Goal: Find specific page/section: Find specific page/section

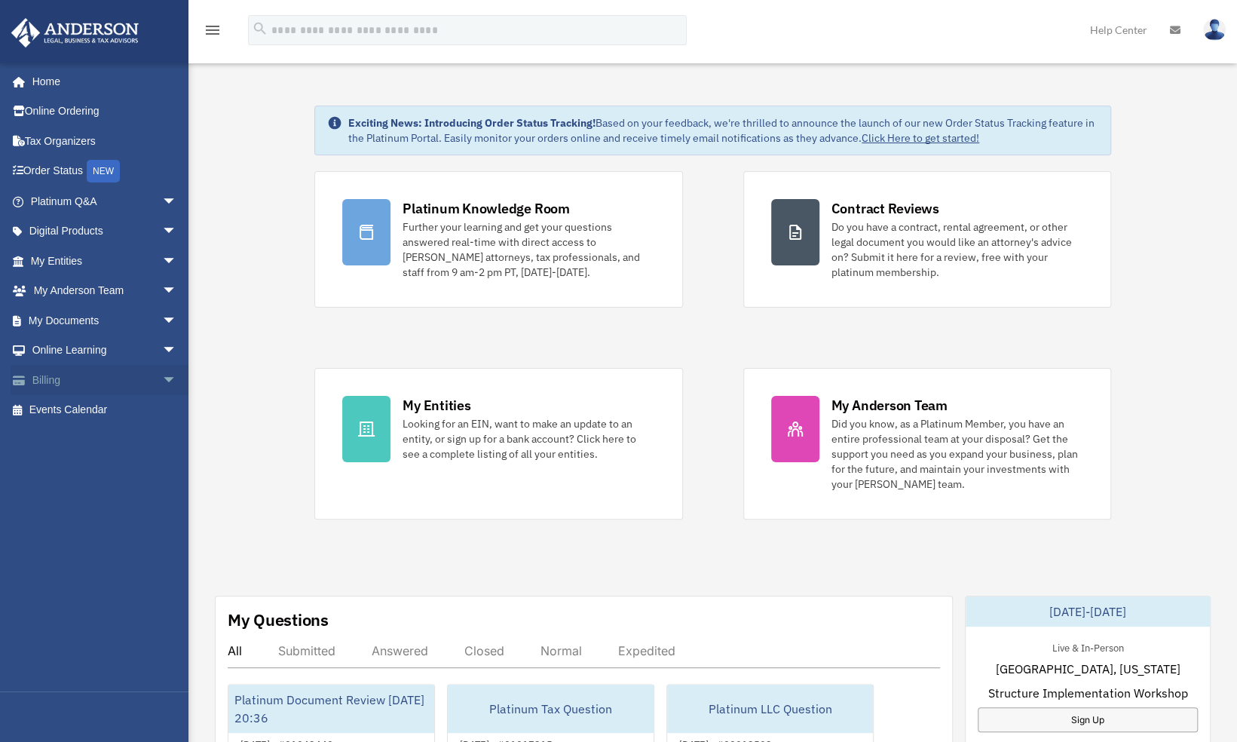
click at [162, 376] on span "arrow_drop_down" at bounding box center [177, 380] width 30 height 31
click at [71, 403] on link "$ Open Invoices" at bounding box center [110, 410] width 179 height 31
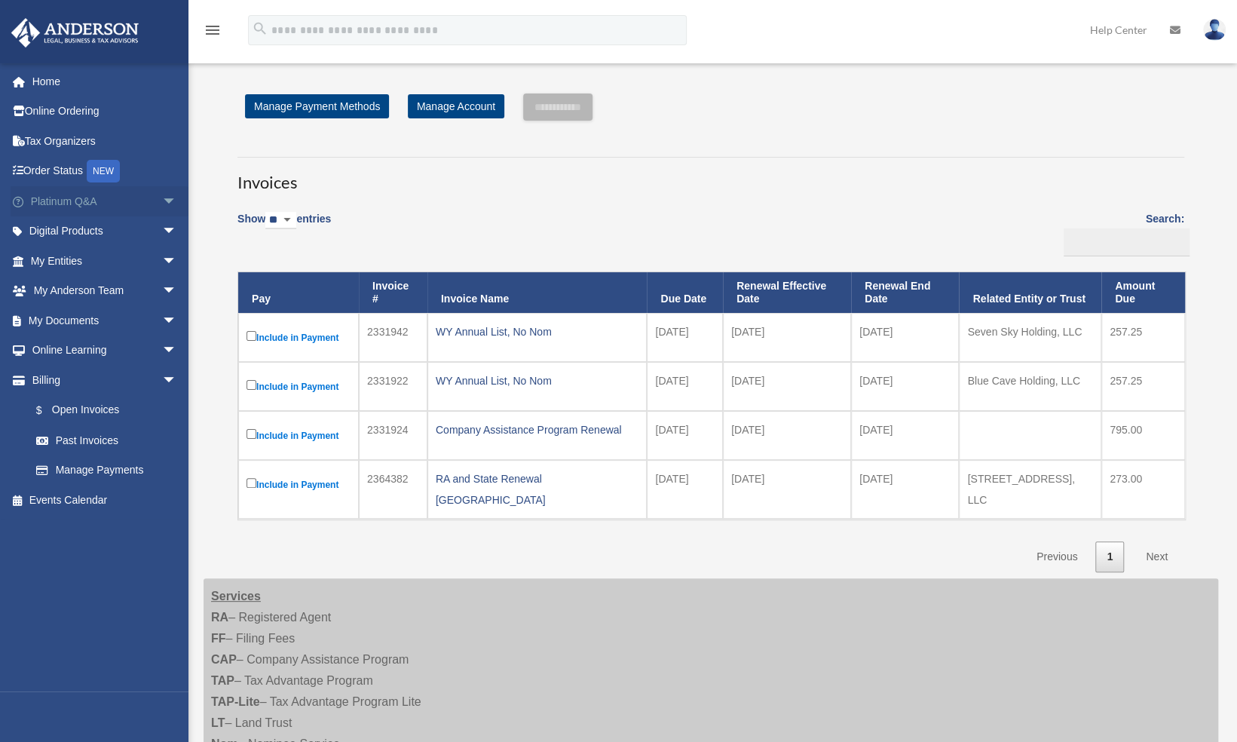
click at [162, 204] on span "arrow_drop_down" at bounding box center [177, 201] width 30 height 31
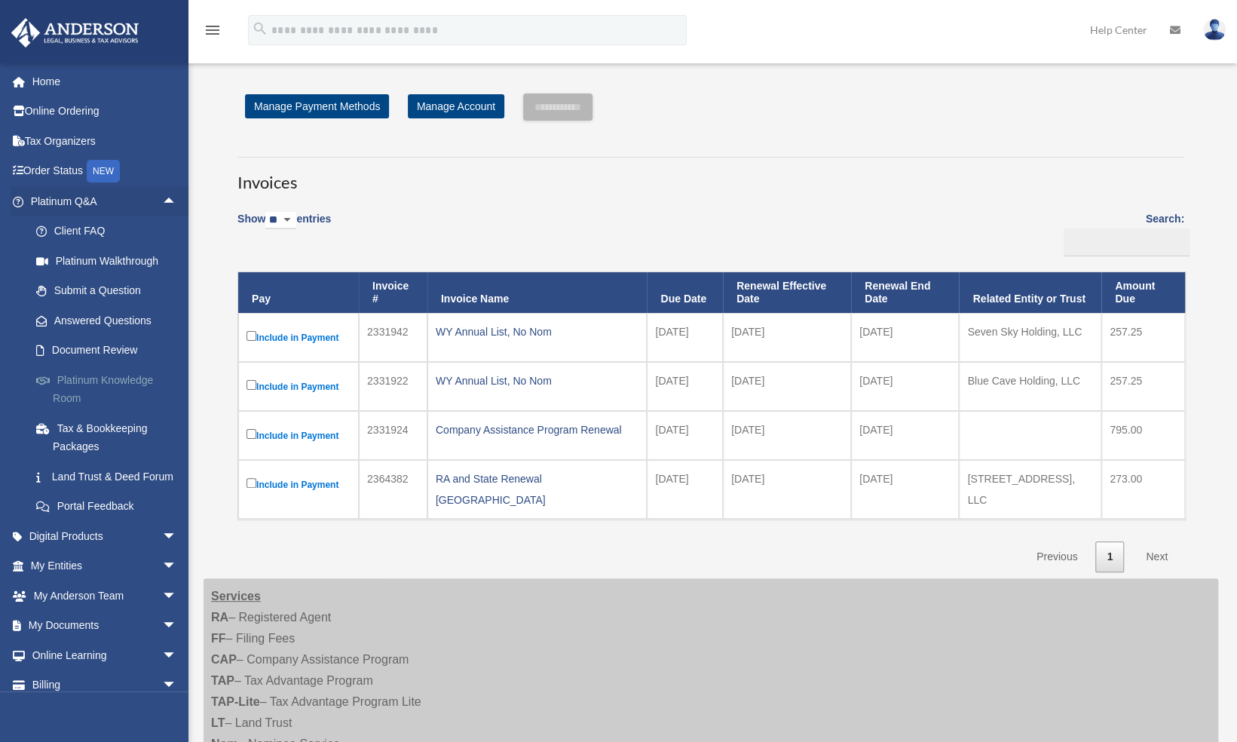
click at [109, 380] on link "Platinum Knowledge Room" at bounding box center [110, 389] width 179 height 48
click at [311, 390] on label "Include in Payment" at bounding box center [298, 386] width 104 height 19
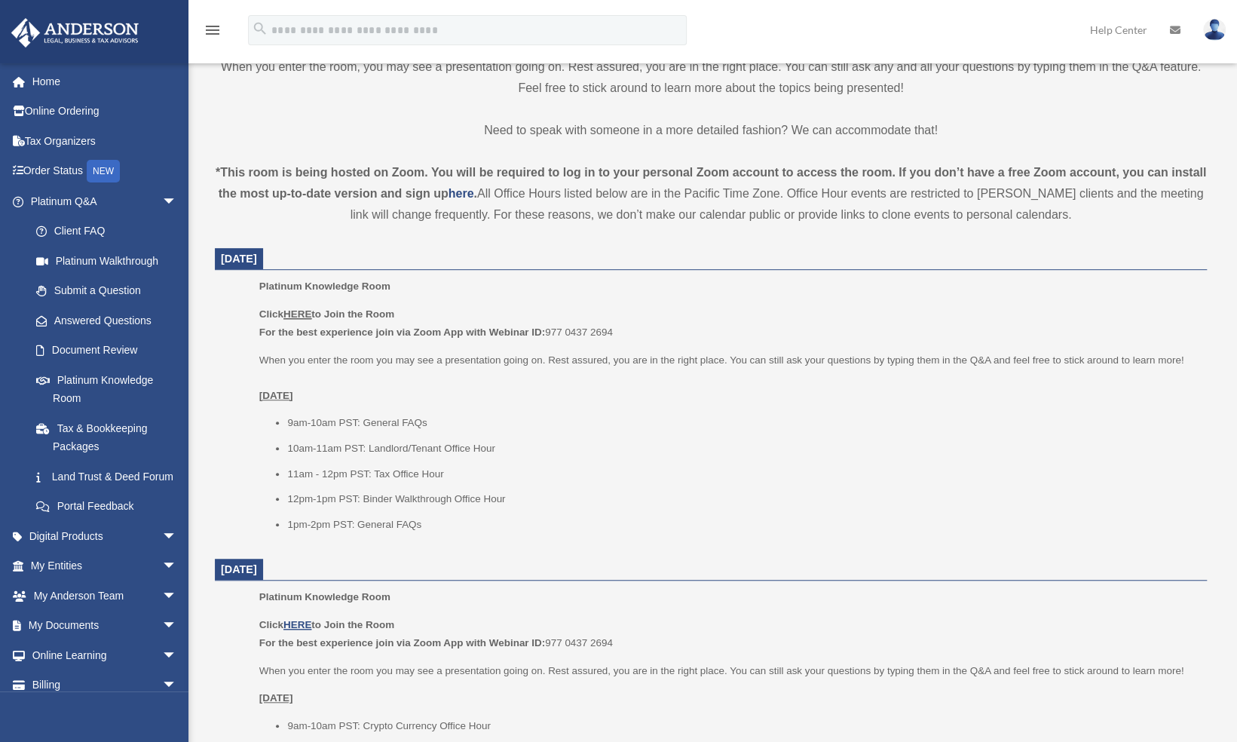
scroll to position [415, 0]
click at [298, 619] on u "HERE" at bounding box center [297, 622] width 28 height 11
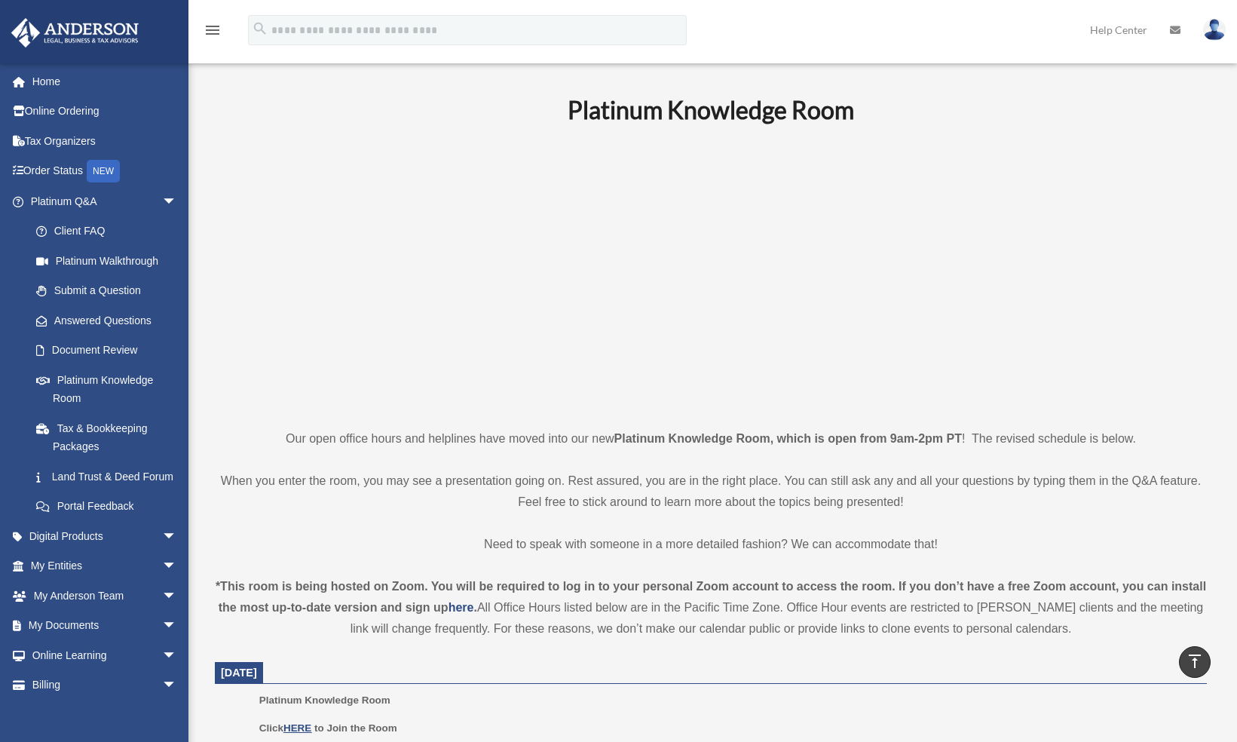
scroll to position [315, 0]
